Goal: Navigation & Orientation: Locate item on page

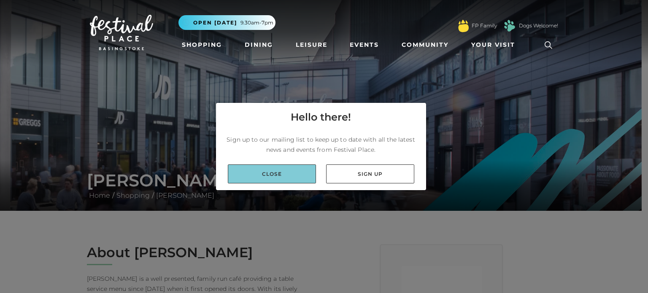
click at [297, 171] on link "Close" at bounding box center [272, 173] width 88 height 19
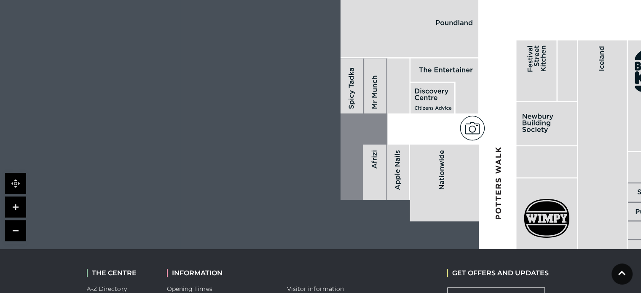
scroll to position [563, 0]
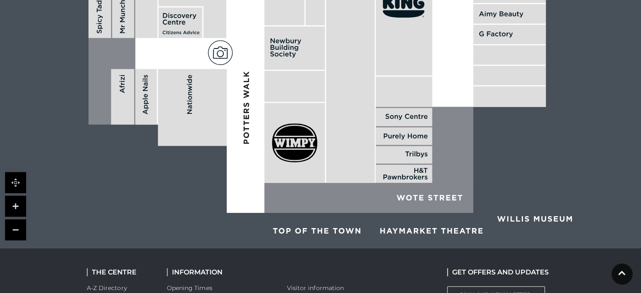
drag, startPoint x: 284, startPoint y: 188, endPoint x: 32, endPoint y: 114, distance: 263.0
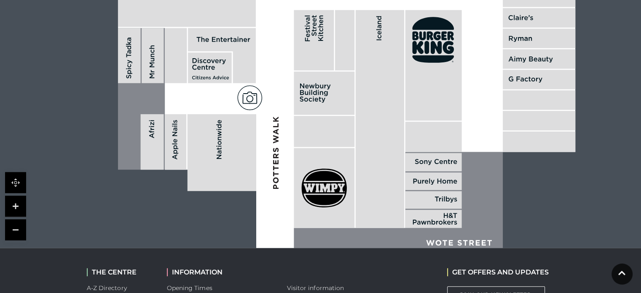
drag, startPoint x: 224, startPoint y: 80, endPoint x: 254, endPoint y: 125, distance: 53.9
click at [254, 125] on rect at bounding box center [222, 152] width 69 height 77
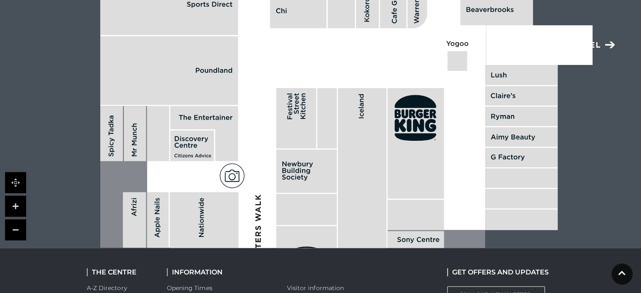
drag, startPoint x: 280, startPoint y: 113, endPoint x: 262, endPoint y: 191, distance: 80.0
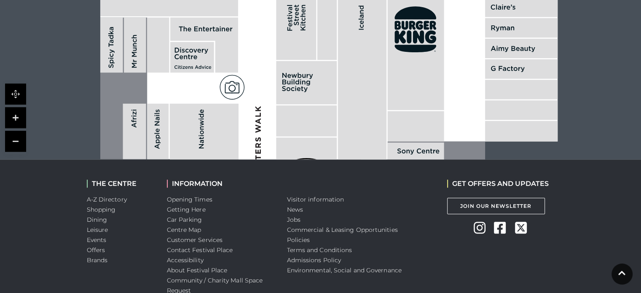
scroll to position [652, 0]
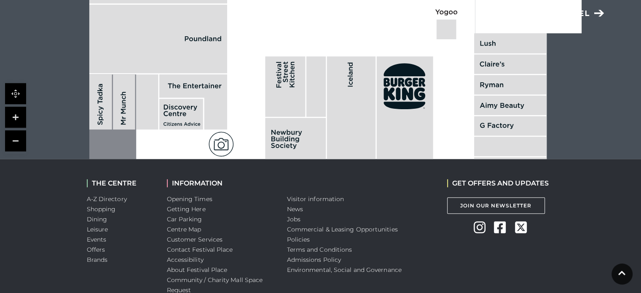
drag, startPoint x: 263, startPoint y: 75, endPoint x: 252, endPoint y: 133, distance: 58.4
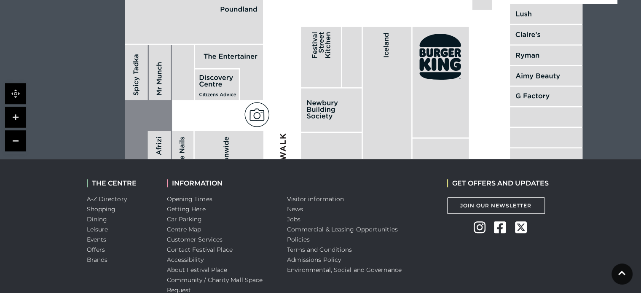
drag, startPoint x: 87, startPoint y: 124, endPoint x: 123, endPoint y: 94, distance: 46.4
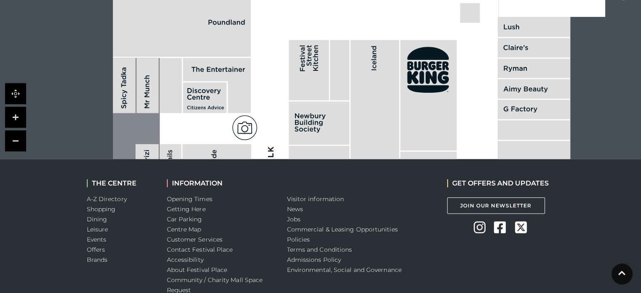
drag, startPoint x: 167, startPoint y: 96, endPoint x: 152, endPoint y: 111, distance: 21.2
click at [152, 111] on rect at bounding box center [148, 85] width 22 height 55
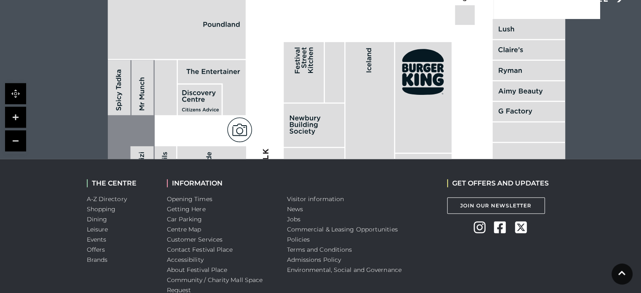
drag, startPoint x: 358, startPoint y: 76, endPoint x: 356, endPoint y: 68, distance: 7.8
click at [356, 68] on rect at bounding box center [370, 151] width 48 height 218
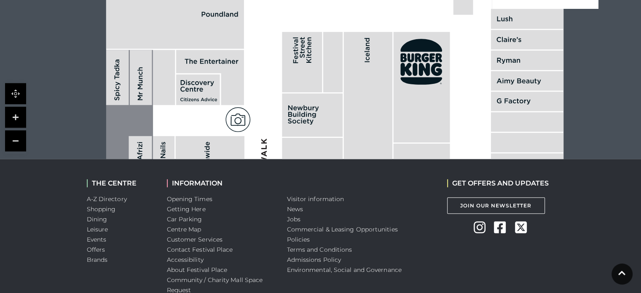
click at [15, 146] on link at bounding box center [15, 140] width 21 height 21
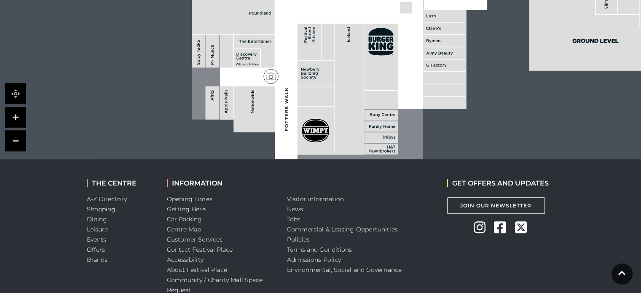
click at [15, 146] on link at bounding box center [15, 140] width 21 height 21
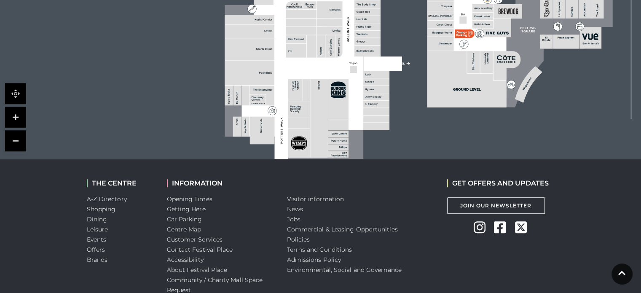
drag, startPoint x: 232, startPoint y: 96, endPoint x: 212, endPoint y: 172, distance: 79.1
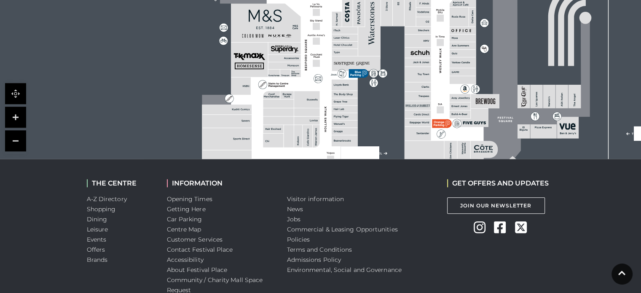
drag, startPoint x: 294, startPoint y: 46, endPoint x: 272, endPoint y: 136, distance: 93.1
click at [272, 136] on rect at bounding box center [273, 141] width 20 height 14
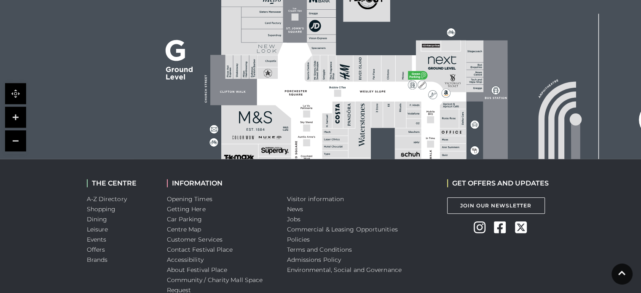
drag, startPoint x: 322, startPoint y: 51, endPoint x: 312, endPoint y: 152, distance: 101.7
click at [312, 152] on polygon at bounding box center [335, 194] width 286 height 332
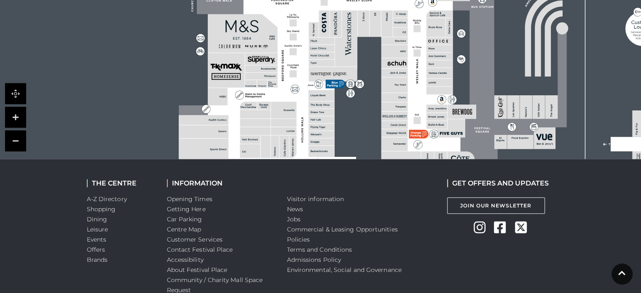
drag, startPoint x: 286, startPoint y: 102, endPoint x: 273, endPoint y: 11, distance: 92.1
click at [17, 111] on link at bounding box center [15, 117] width 21 height 21
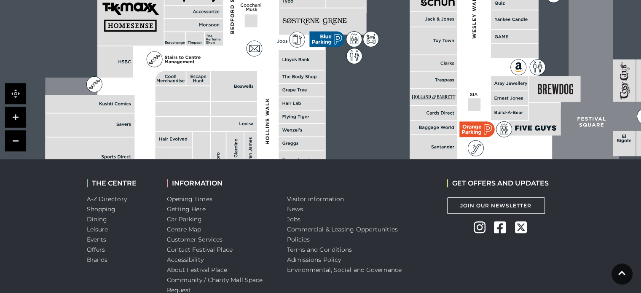
drag, startPoint x: 238, startPoint y: 143, endPoint x: 218, endPoint y: 40, distance: 104.9
click at [218, 40] on rect at bounding box center [214, 38] width 18 height 13
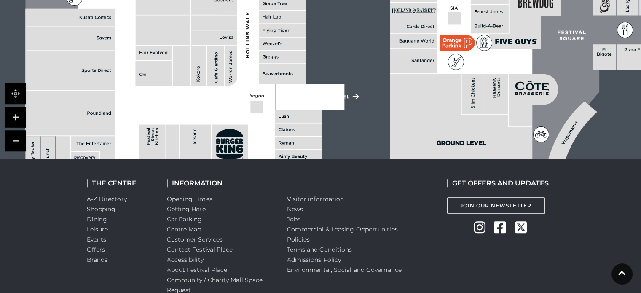
drag, startPoint x: 280, startPoint y: 114, endPoint x: 260, endPoint y: 27, distance: 89.1
click at [260, 27] on rect at bounding box center [282, 30] width 47 height 13
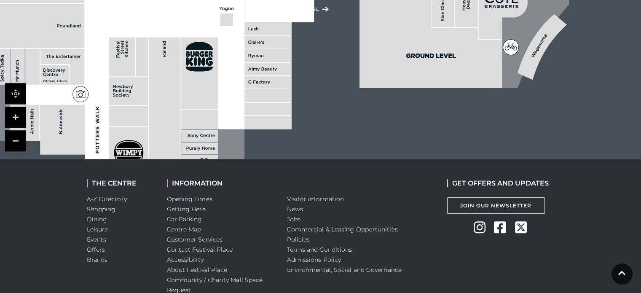
drag, startPoint x: 299, startPoint y: 118, endPoint x: 268, endPoint y: 31, distance: 92.0
click at [268, 31] on rect at bounding box center [268, 28] width 47 height 13
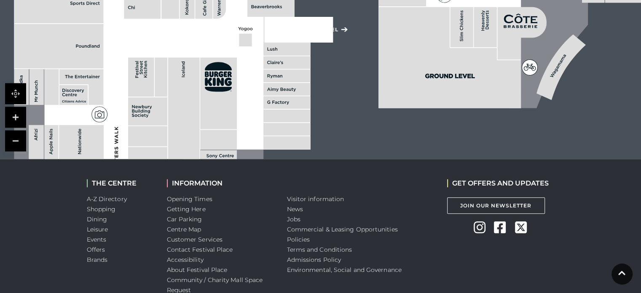
drag, startPoint x: 227, startPoint y: 110, endPoint x: 245, endPoint y: 135, distance: 31.5
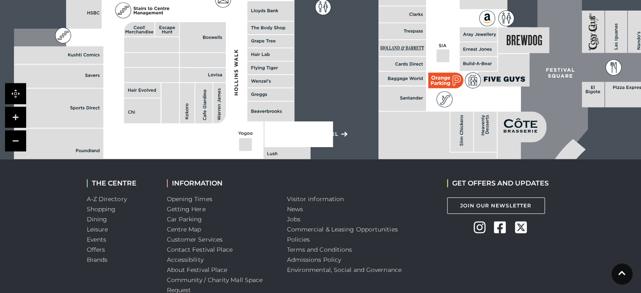
drag, startPoint x: 280, startPoint y: 23, endPoint x: 283, endPoint y: 123, distance: 99.6
click at [283, 123] on rect at bounding box center [298, 134] width 69 height 26
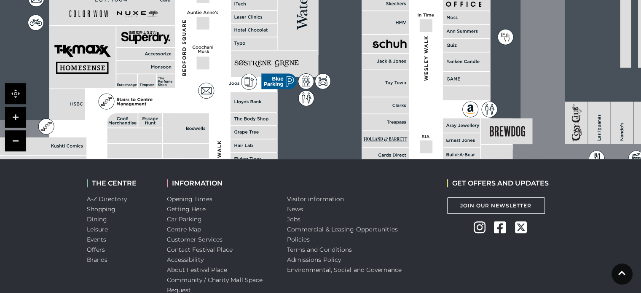
drag, startPoint x: 285, startPoint y: 36, endPoint x: 268, endPoint y: 128, distance: 93.9
click at [268, 128] on rect at bounding box center [254, 132] width 47 height 13
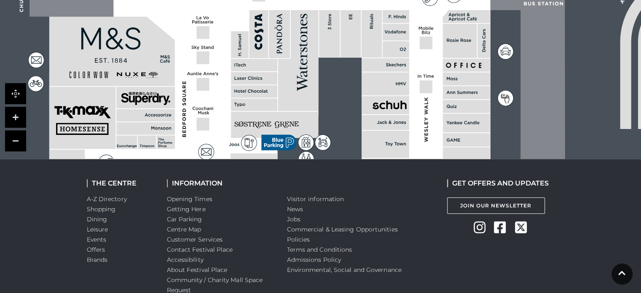
drag, startPoint x: 288, startPoint y: 43, endPoint x: 305, endPoint y: 170, distance: 127.6
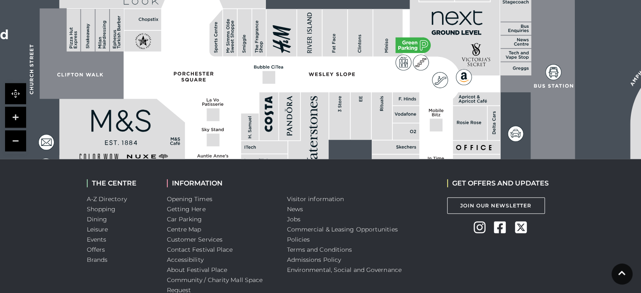
drag, startPoint x: 299, startPoint y: 54, endPoint x: 297, endPoint y: 82, distance: 28.7
click at [297, 82] on polygon at bounding box center [265, 259] width 516 height 598
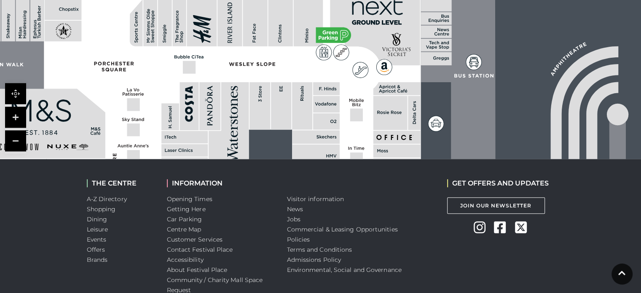
drag, startPoint x: 236, startPoint y: 108, endPoint x: 155, endPoint y: 97, distance: 81.2
click at [155, 97] on polygon at bounding box center [185, 248] width 516 height 598
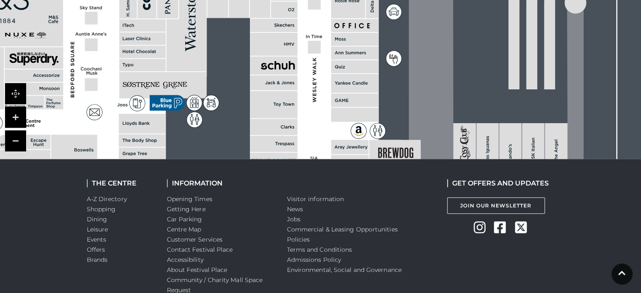
drag, startPoint x: 375, startPoint y: 122, endPoint x: 335, endPoint y: 8, distance: 120.2
click at [335, 8] on rect at bounding box center [348, 1] width 34 height 34
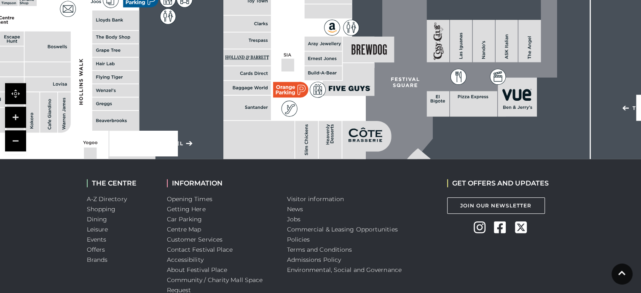
drag, startPoint x: 325, startPoint y: 104, endPoint x: 299, endPoint y: 2, distance: 105.2
click at [299, 2] on polygon at bounding box center [117, 33] width 516 height 598
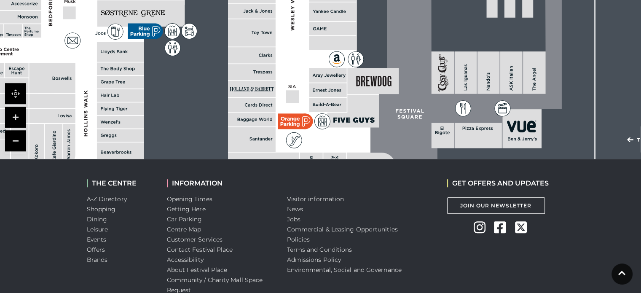
drag, startPoint x: 260, startPoint y: 72, endPoint x: 265, endPoint y: 109, distance: 37.0
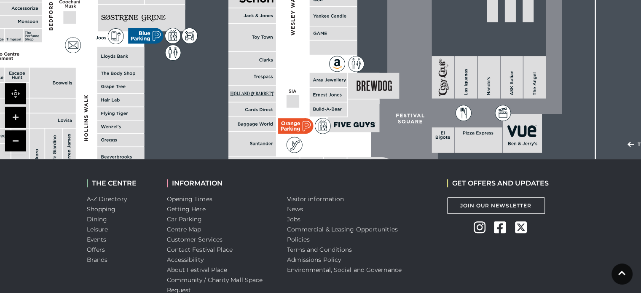
click at [265, 109] on icon at bounding box center [363, 6] width 1541 height 853
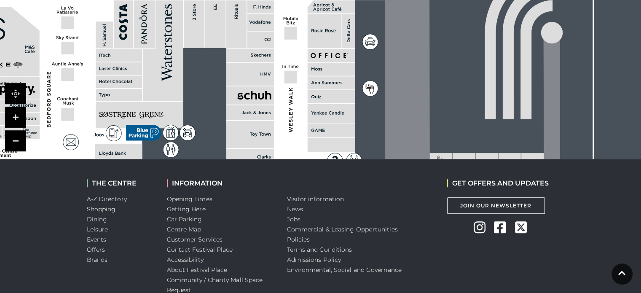
drag, startPoint x: 250, startPoint y: 19, endPoint x: 247, endPoint y: 118, distance: 98.3
click at [247, 118] on rect at bounding box center [250, 112] width 48 height 15
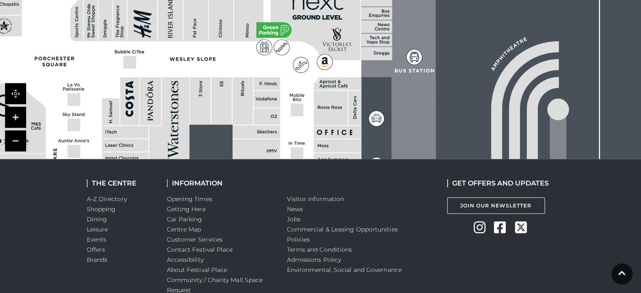
drag, startPoint x: 240, startPoint y: 57, endPoint x: 250, endPoint y: 138, distance: 81.1
click at [250, 138] on rect at bounding box center [257, 131] width 48 height 13
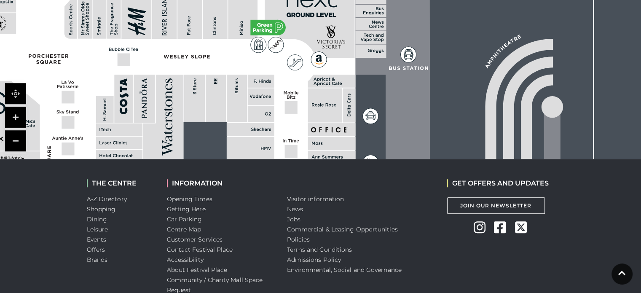
drag, startPoint x: 317, startPoint y: 116, endPoint x: 307, endPoint y: 101, distance: 18.0
click at [308, 101] on rect at bounding box center [325, 105] width 34 height 34
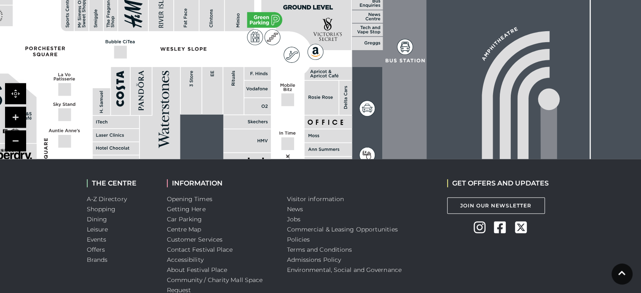
click at [15, 139] on link at bounding box center [15, 140] width 21 height 21
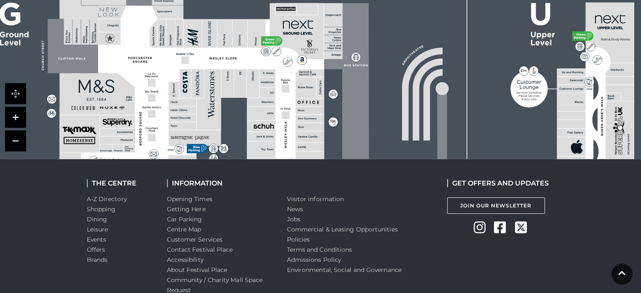
drag, startPoint x: 272, startPoint y: 38, endPoint x: 256, endPoint y: 64, distance: 30.3
click at [256, 64] on polygon at bounding box center [183, 168] width 310 height 358
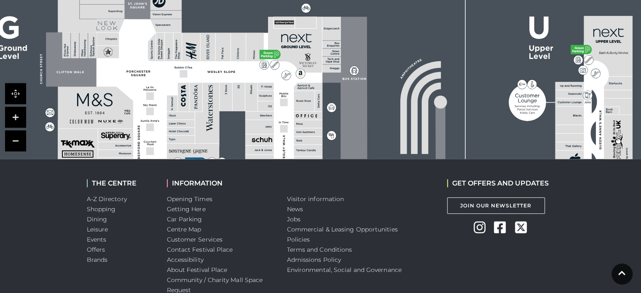
drag, startPoint x: 318, startPoint y: 72, endPoint x: 317, endPoint y: 82, distance: 10.2
click at [317, 82] on polygon at bounding box center [182, 182] width 310 height 358
click at [13, 137] on link at bounding box center [15, 140] width 21 height 21
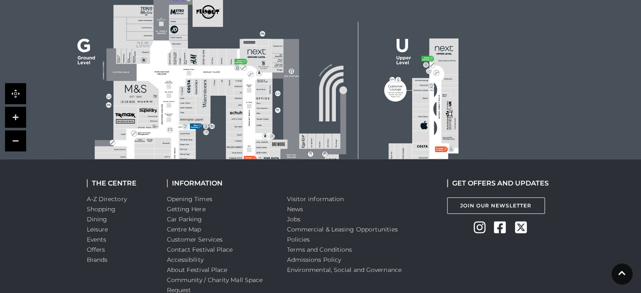
drag, startPoint x: 250, startPoint y: 43, endPoint x: 251, endPoint y: 68, distance: 25.4
click at [251, 68] on polygon at bounding box center [188, 138] width 186 height 215
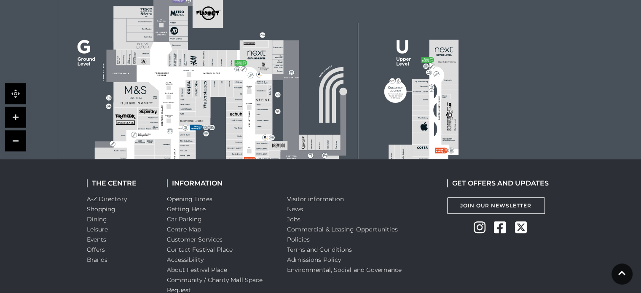
click at [251, 68] on polygon at bounding box center [188, 139] width 186 height 215
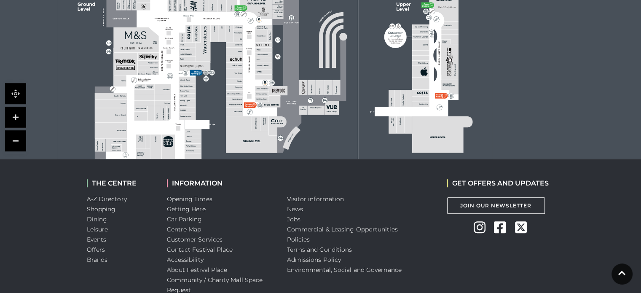
drag, startPoint x: 222, startPoint y: 130, endPoint x: 218, endPoint y: 75, distance: 54.9
click at [218, 75] on rect at bounding box center [274, 61] width 435 height 307
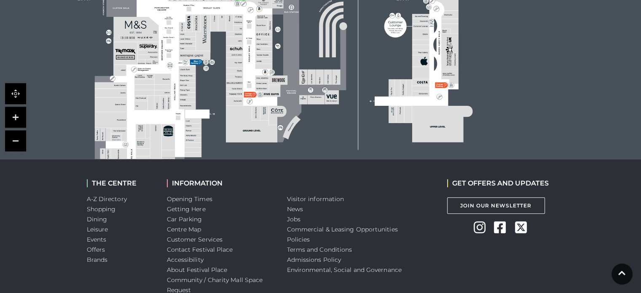
drag, startPoint x: 232, startPoint y: 136, endPoint x: 261, endPoint y: 126, distance: 30.9
click at [261, 126] on polygon at bounding box center [251, 124] width 51 height 36
click at [19, 116] on link at bounding box center [15, 117] width 21 height 21
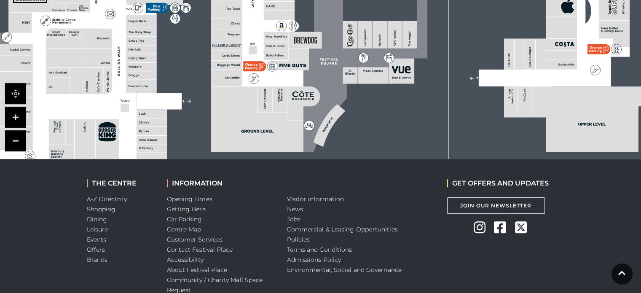
drag, startPoint x: 216, startPoint y: 137, endPoint x: 277, endPoint y: 43, distance: 112.6
click at [277, 43] on rect at bounding box center [276, 45] width 24 height 9
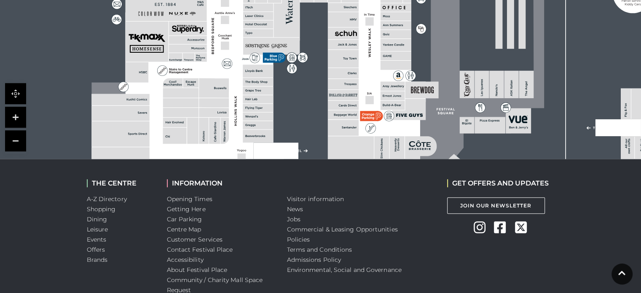
drag, startPoint x: 243, startPoint y: 93, endPoint x: 360, endPoint y: 143, distance: 127.0
click at [360, 143] on polygon at bounding box center [374, 168] width 92 height 65
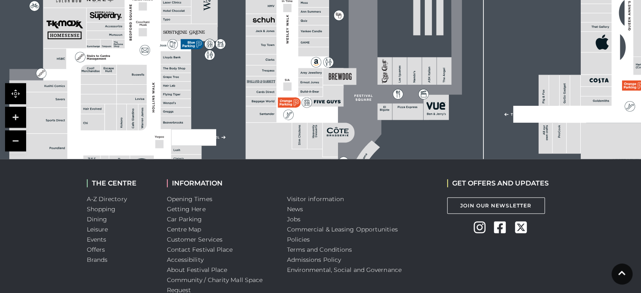
drag, startPoint x: 309, startPoint y: 27, endPoint x: 226, endPoint y: 13, distance: 83.7
click at [226, 13] on rect at bounding box center [334, 25] width 784 height 552
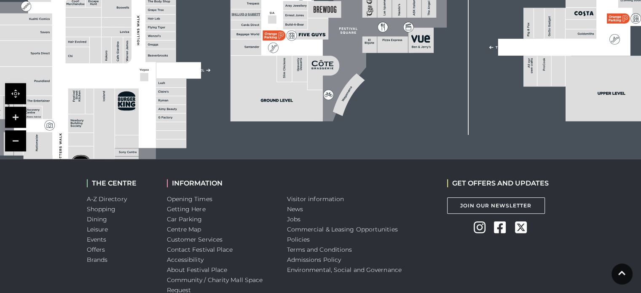
drag, startPoint x: 268, startPoint y: 135, endPoint x: 252, endPoint y: 67, distance: 69.3
click at [252, 67] on polygon at bounding box center [277, 88] width 92 height 65
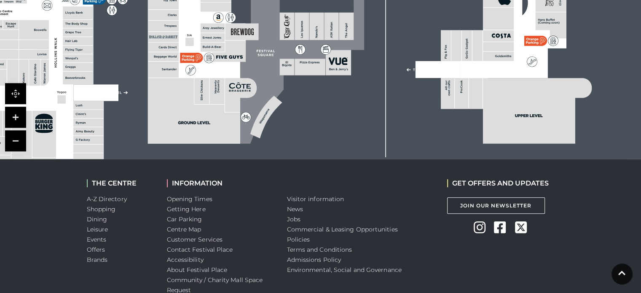
drag, startPoint x: 280, startPoint y: 95, endPoint x: 199, endPoint y: 118, distance: 84.5
click at [199, 118] on polygon at bounding box center [194, 110] width 92 height 65
